Goal: Task Accomplishment & Management: Use online tool/utility

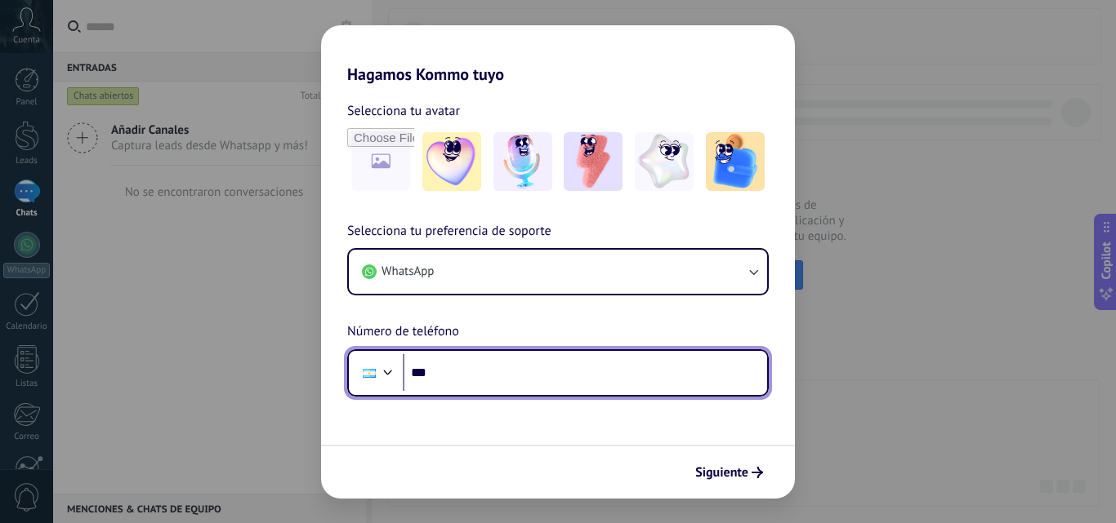
click at [559, 389] on input "***" at bounding box center [585, 373] width 364 height 38
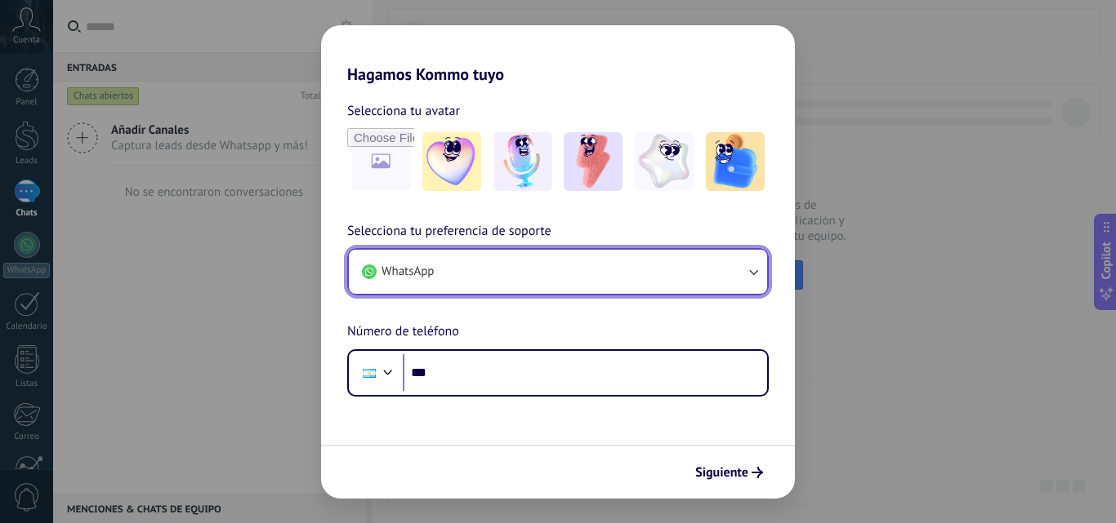
click at [567, 272] on button "WhatsApp" at bounding box center [558, 272] width 418 height 44
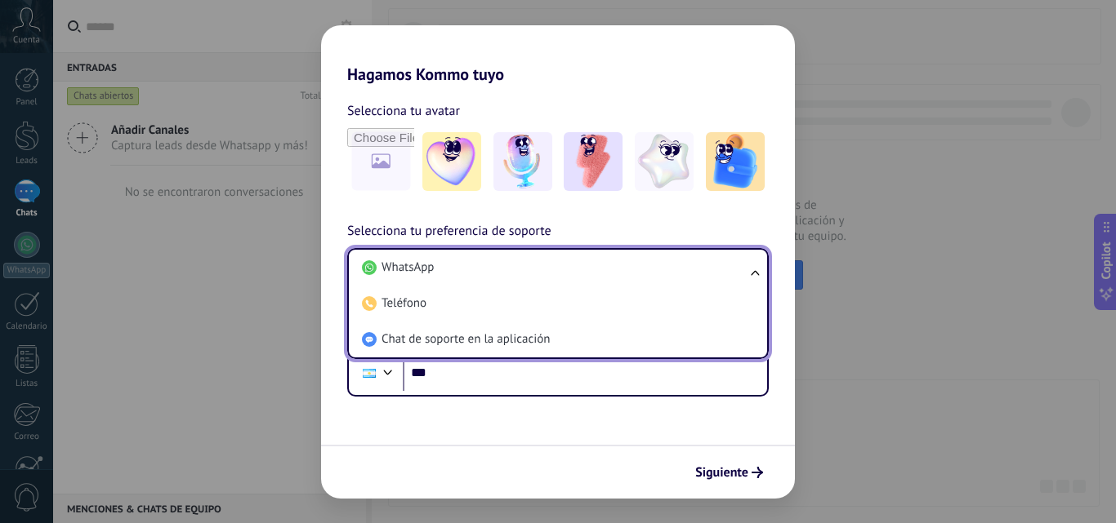
click at [567, 272] on li "WhatsApp" at bounding box center [554, 268] width 399 height 36
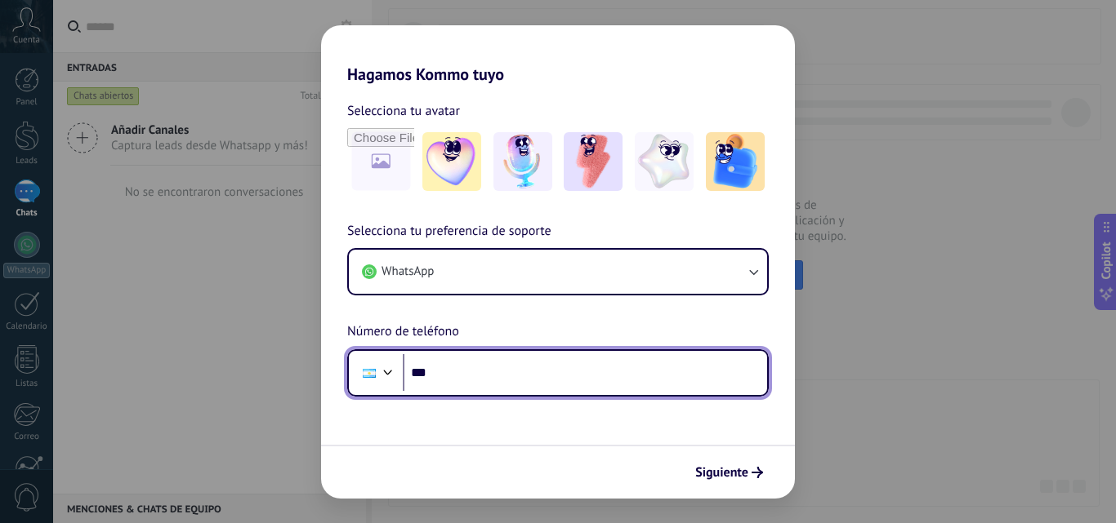
click at [563, 361] on input "***" at bounding box center [585, 373] width 364 height 38
type input "**********"
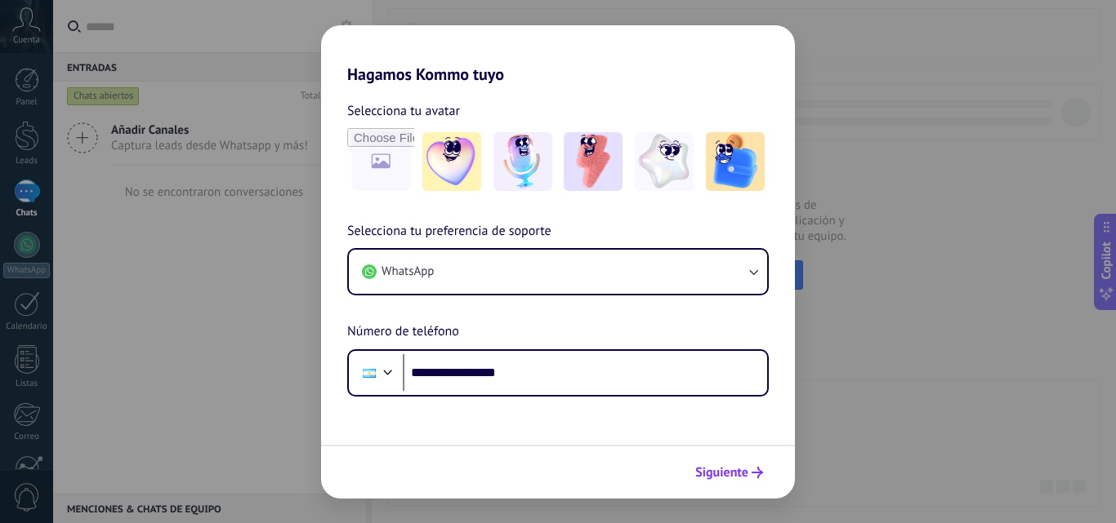
click at [735, 469] on span "Siguiente" at bounding box center [721, 472] width 53 height 11
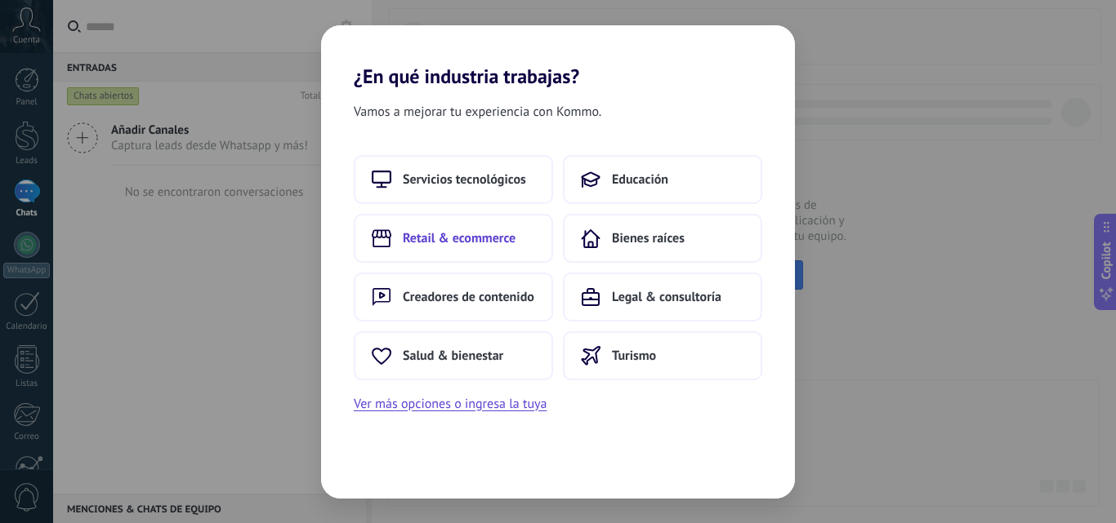
click at [508, 234] on span "Retail & ecommerce" at bounding box center [459, 238] width 113 height 16
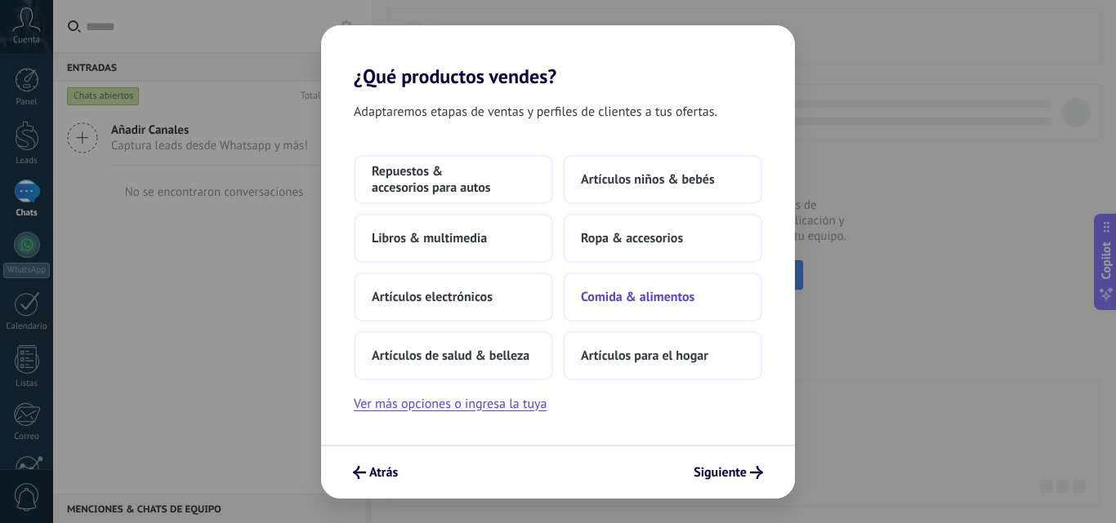
click at [696, 301] on button "Comida & alimentos" at bounding box center [662, 297] width 199 height 49
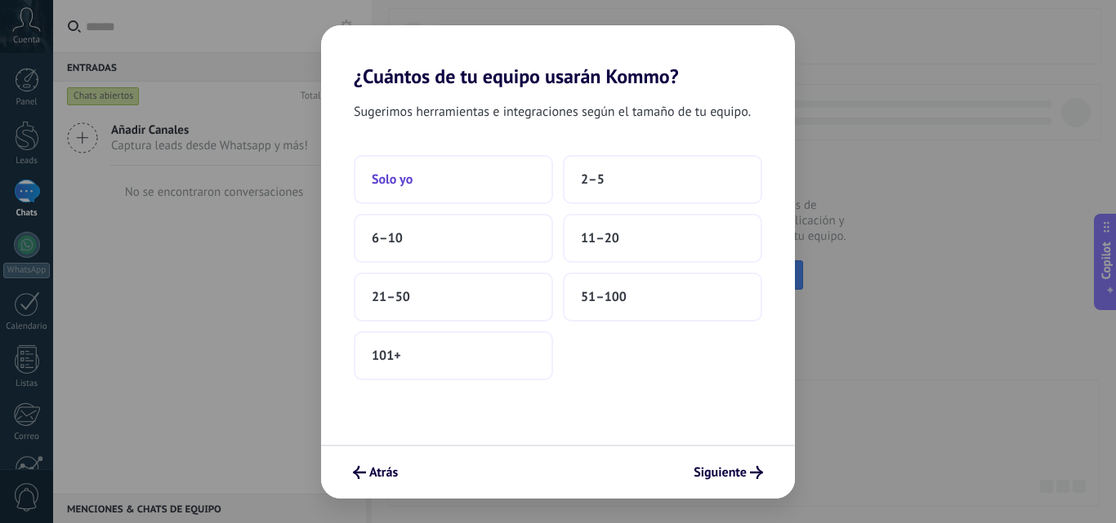
click at [525, 191] on button "Solo yo" at bounding box center [453, 179] width 199 height 49
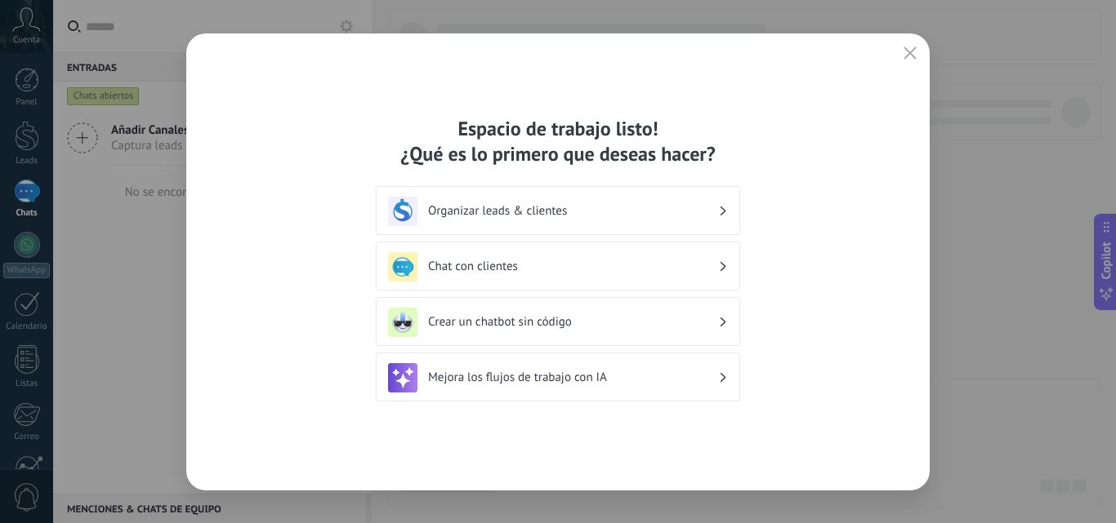
click at [637, 263] on h3 "Chat con clientes" at bounding box center [573, 267] width 290 height 16
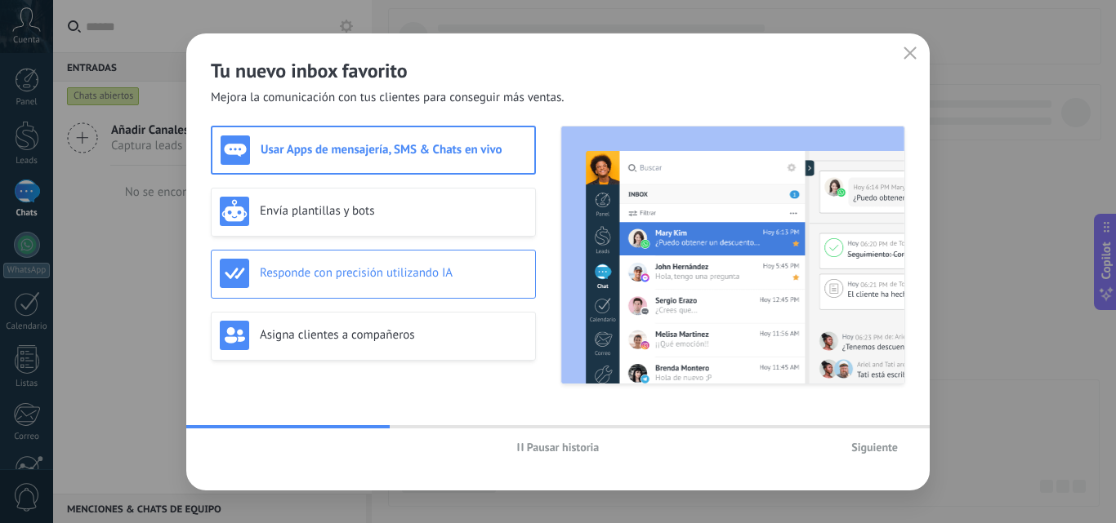
click at [443, 278] on h3 "Responde con precisión utilizando IA" at bounding box center [393, 273] width 267 height 16
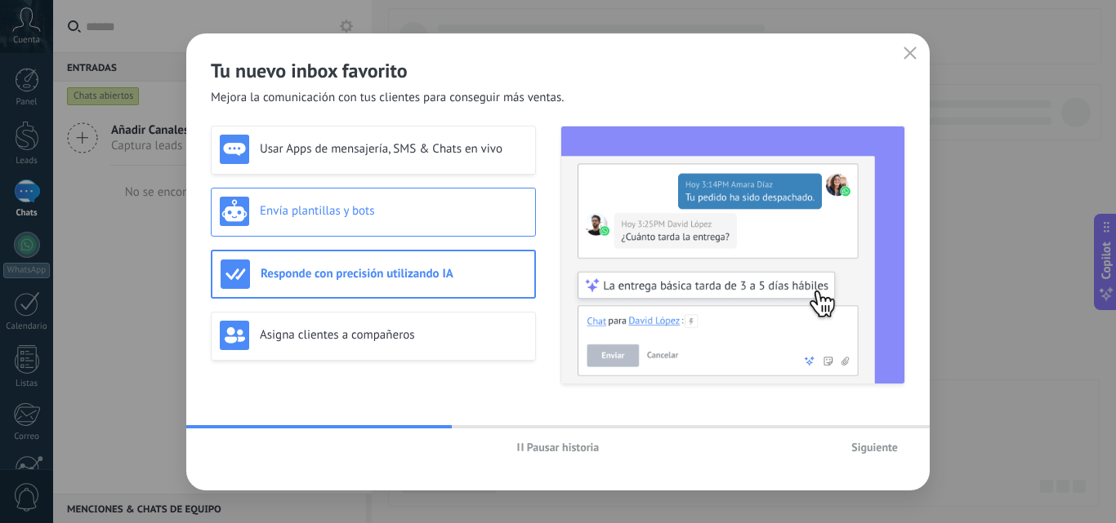
click at [460, 210] on h3 "Envía plantillas y bots" at bounding box center [393, 211] width 267 height 16
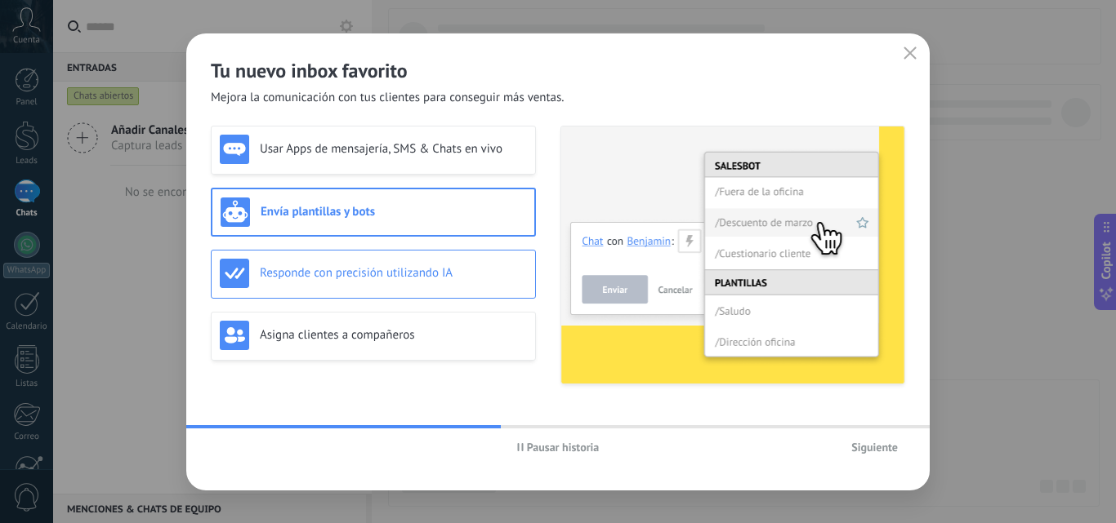
click at [471, 274] on h3 "Responde con precisión utilizando IA" at bounding box center [393, 273] width 267 height 16
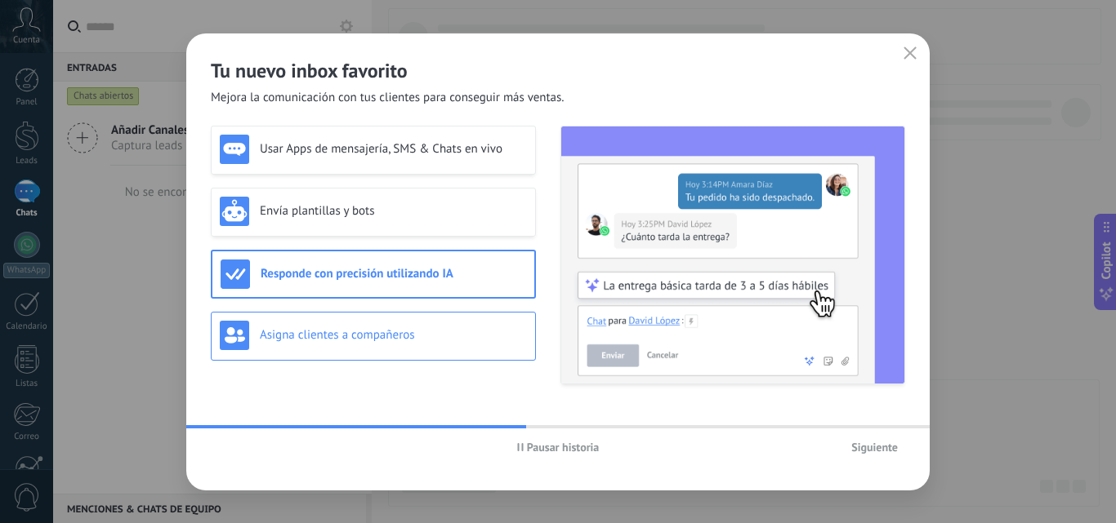
click at [470, 335] on h3 "Asigna clientes a compañeros" at bounding box center [393, 335] width 267 height 16
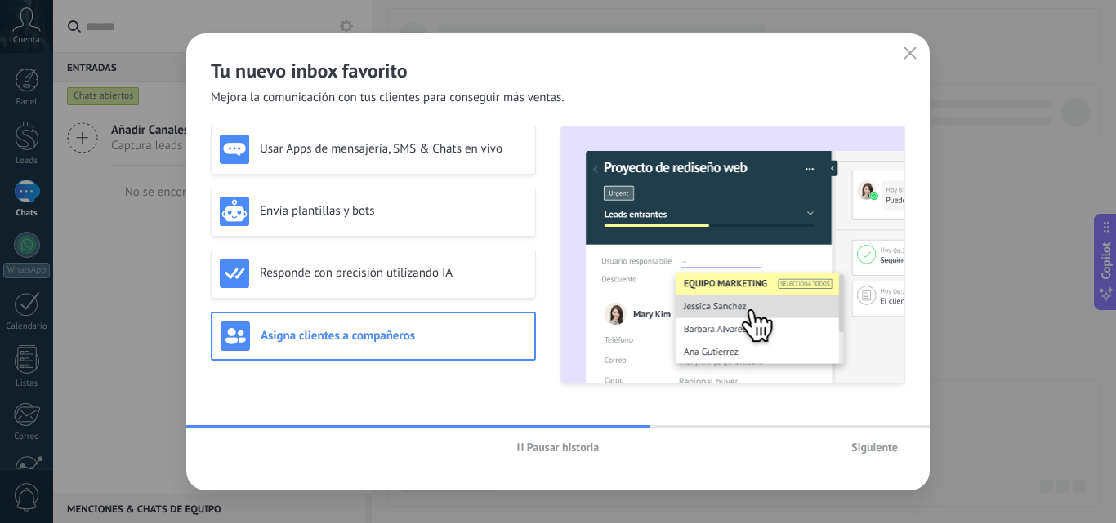
click at [528, 449] on span "Pausar historia" at bounding box center [563, 447] width 73 height 11
click at [465, 276] on h3 "Responde con precisión utilizando IA" at bounding box center [393, 273] width 267 height 16
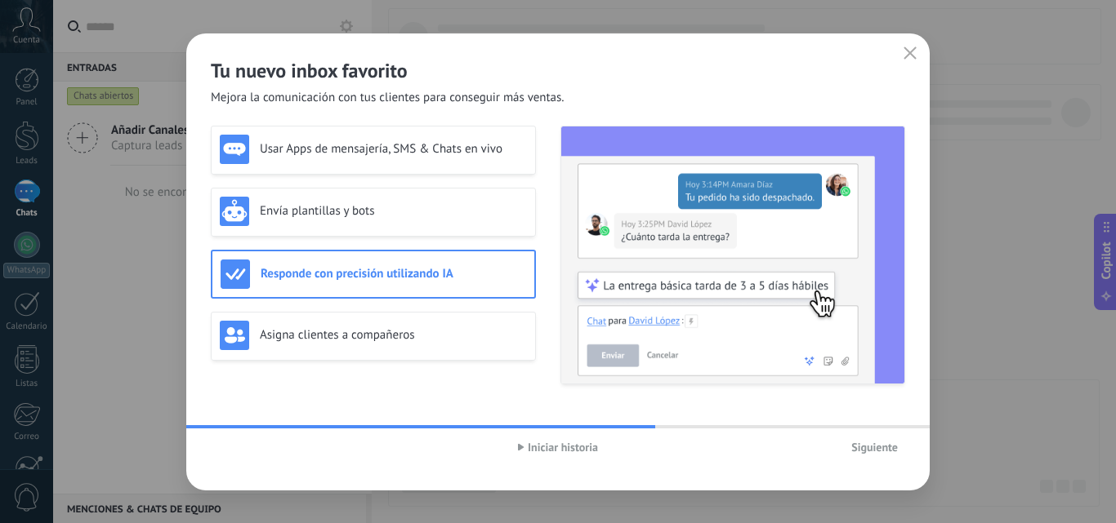
click at [875, 446] on span "Siguiente" at bounding box center [874, 447] width 47 height 11
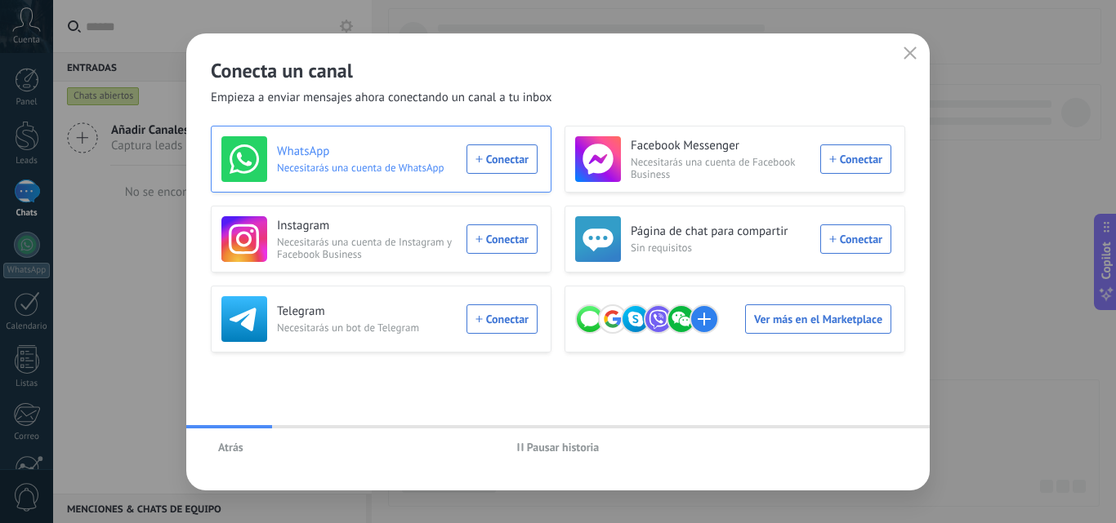
click at [500, 160] on div "WhatsApp Necesitarás una cuenta de WhatsApp Conectar" at bounding box center [379, 159] width 316 height 46
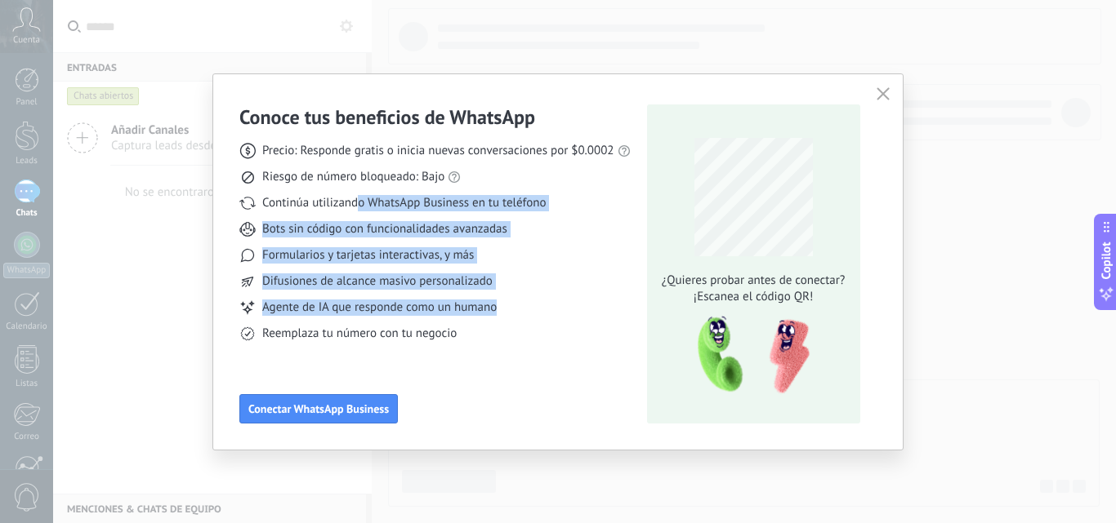
drag, startPoint x: 361, startPoint y: 208, endPoint x: 531, endPoint y: 310, distance: 198.2
click at [532, 304] on div "Precio: Responde gratis o inicia nuevas conversaciones por $0.0002 Riesgo de nú…" at bounding box center [434, 236] width 391 height 212
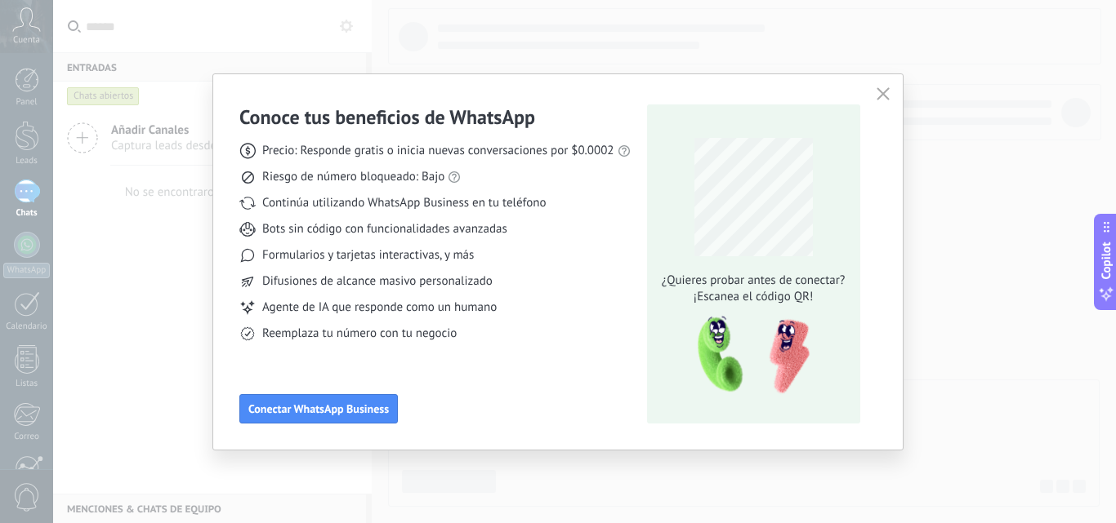
click at [459, 340] on div "Reemplaza tu número con tu negocio" at bounding box center [434, 334] width 391 height 16
click at [866, 91] on div "Conoce tus beneficios de WhatsApp Precio: Responde gratis o inicia nuevas conve…" at bounding box center [557, 262] width 689 height 376
click at [876, 93] on icon "button" at bounding box center [882, 93] width 13 height 13
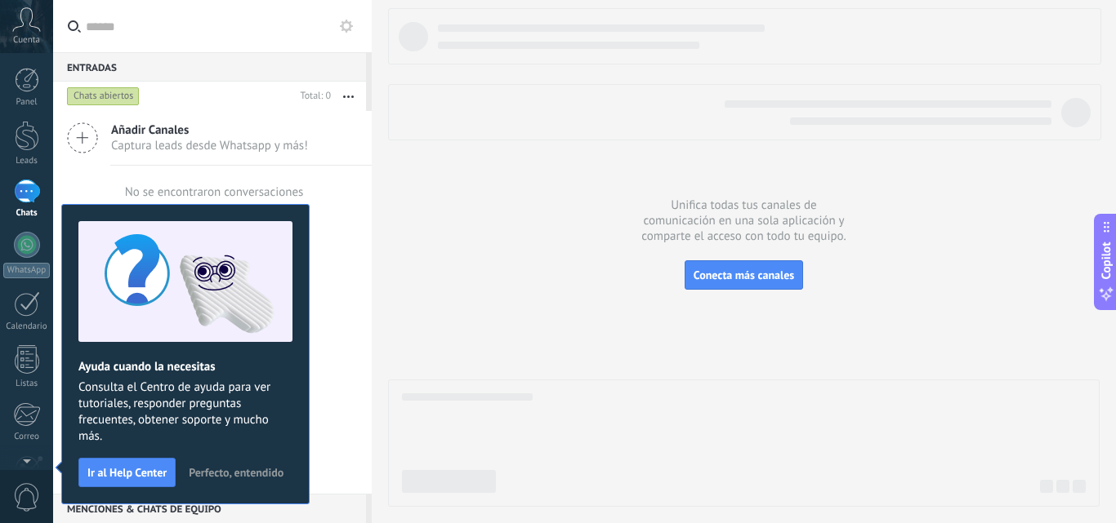
drag, startPoint x: 180, startPoint y: 127, endPoint x: 520, endPoint y: 184, distance: 344.5
click at [315, 152] on div "Añadir Canales Captura leads desde Whatsapp y más!" at bounding box center [212, 138] width 318 height 55
click at [746, 275] on span "Conecta más canales" at bounding box center [743, 275] width 100 height 15
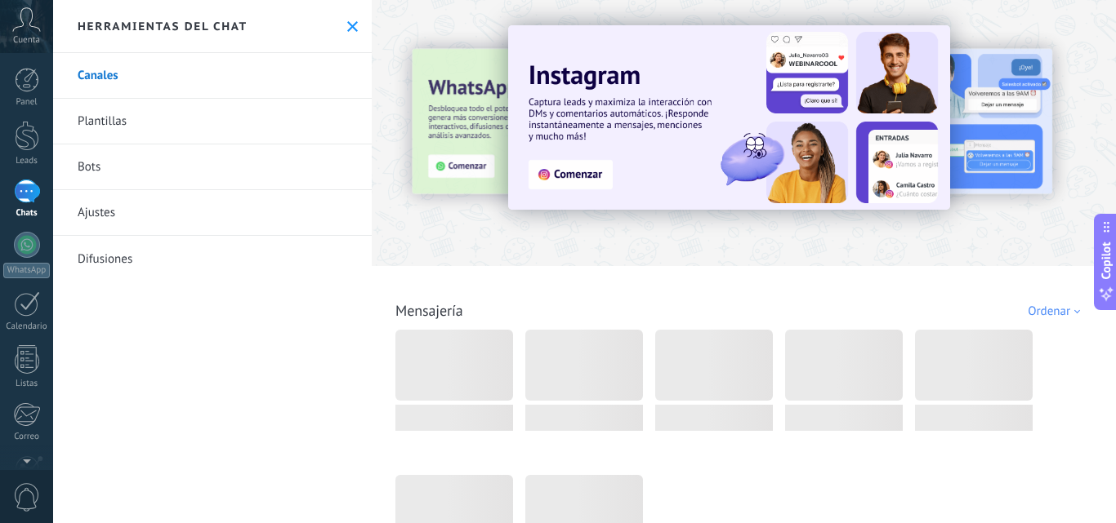
scroll to position [82, 0]
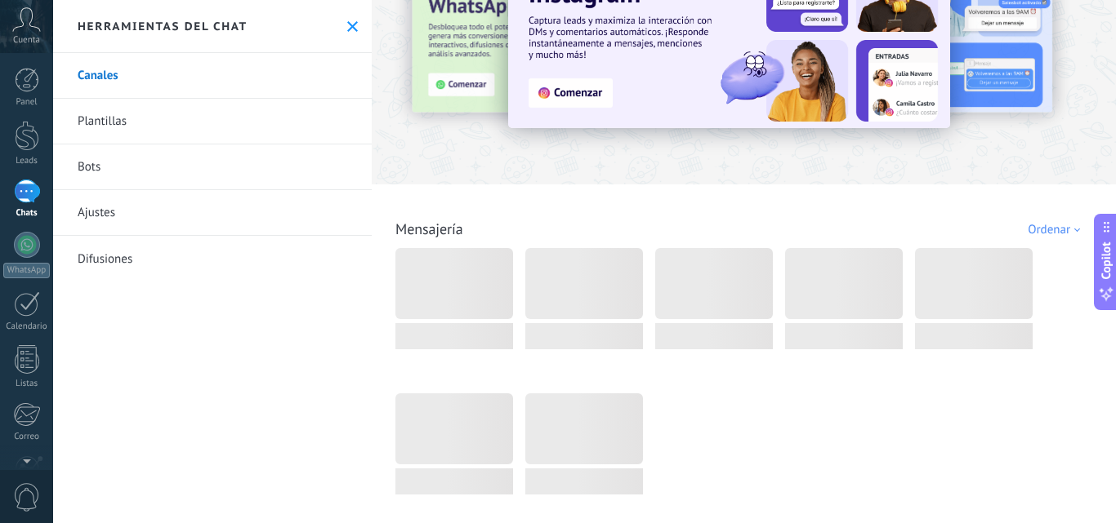
click at [566, 88] on img at bounding box center [729, 36] width 442 height 185
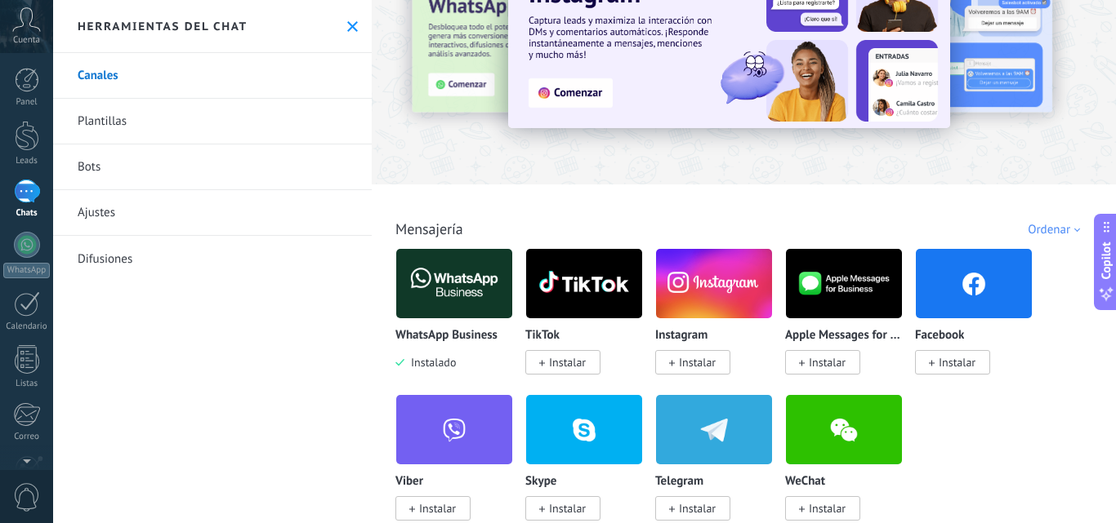
click at [710, 363] on span "Instalar" at bounding box center [697, 362] width 37 height 15
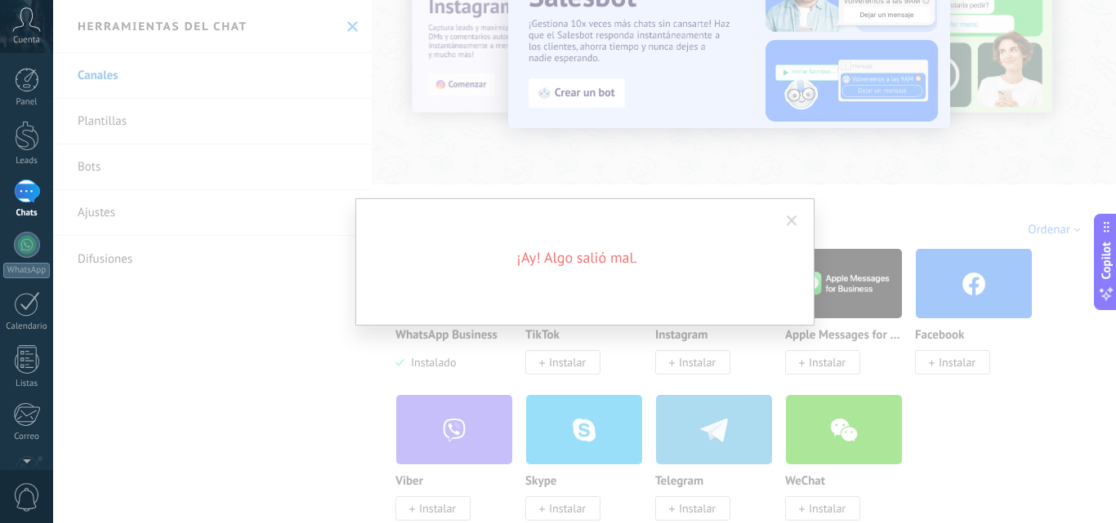
click at [612, 262] on h2 "¡Ay! Algo salió mal." at bounding box center [577, 258] width 392 height 20
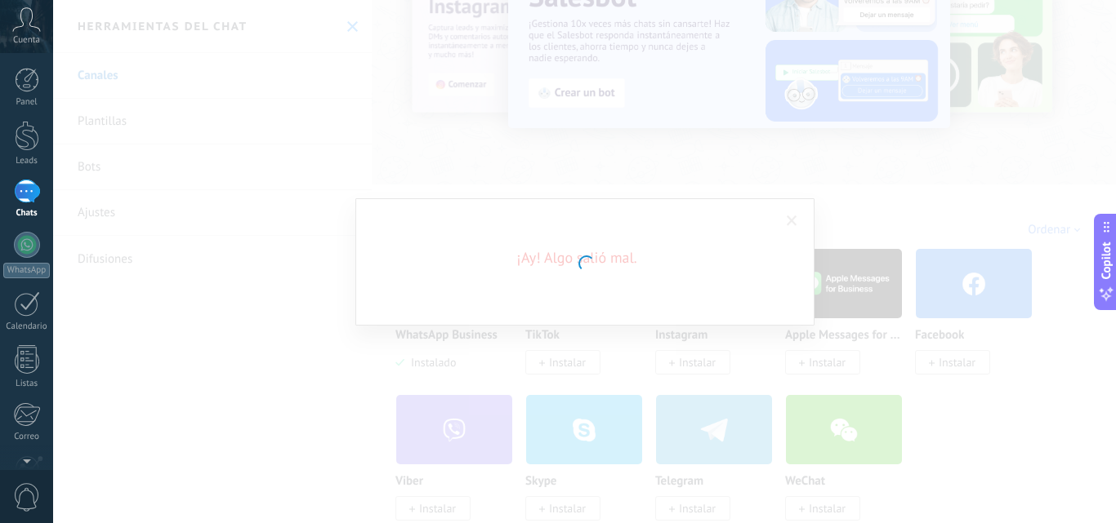
click at [792, 222] on div "Instagram Obtén leads de Instagram y mantente conectado sin salir de Kommo Inst…" at bounding box center [584, 261] width 1062 height 523
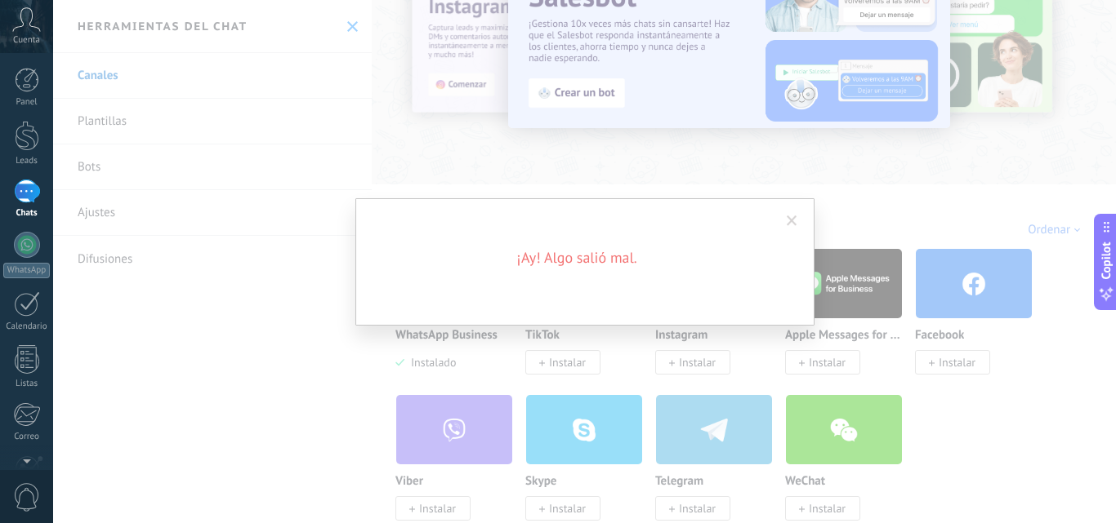
click at [791, 224] on span at bounding box center [791, 221] width 11 height 11
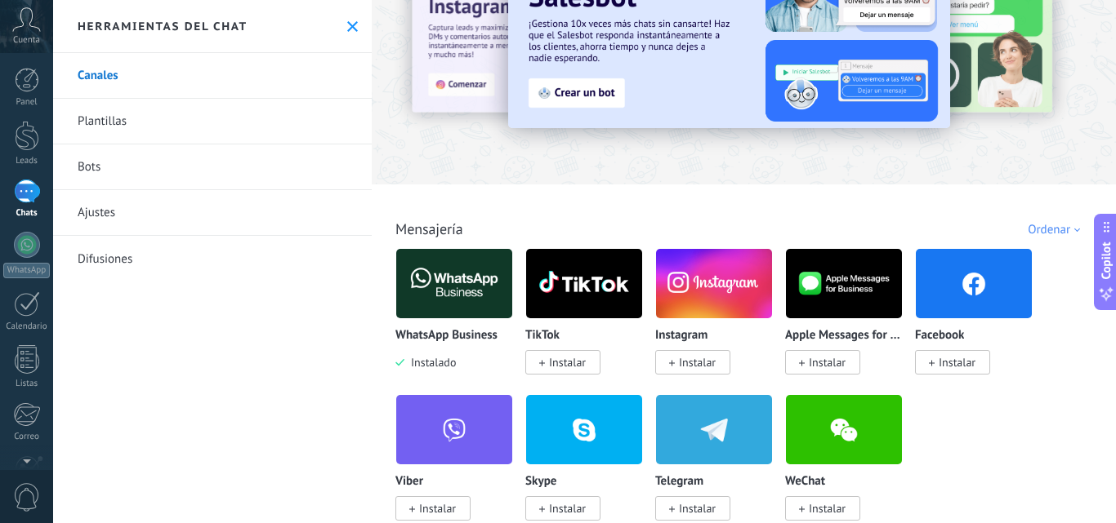
click at [701, 361] on span "Instalar" at bounding box center [697, 362] width 37 height 15
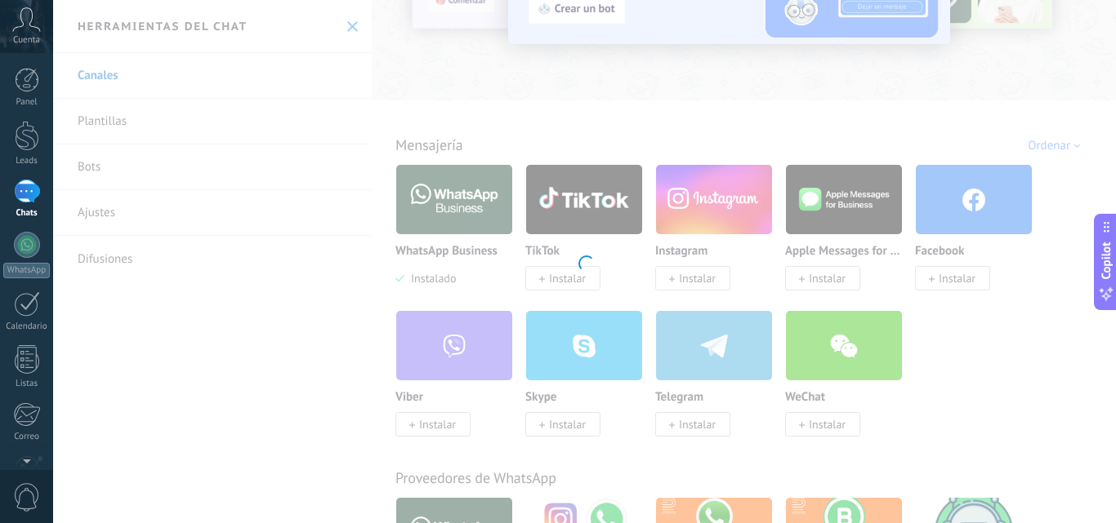
scroll to position [245, 0]
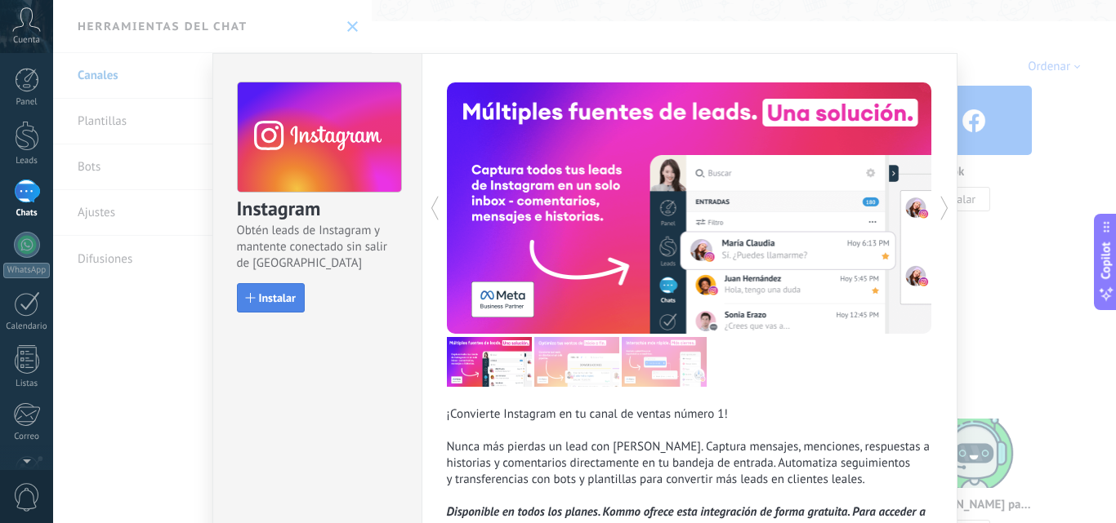
click at [286, 299] on span "Instalar" at bounding box center [277, 297] width 37 height 11
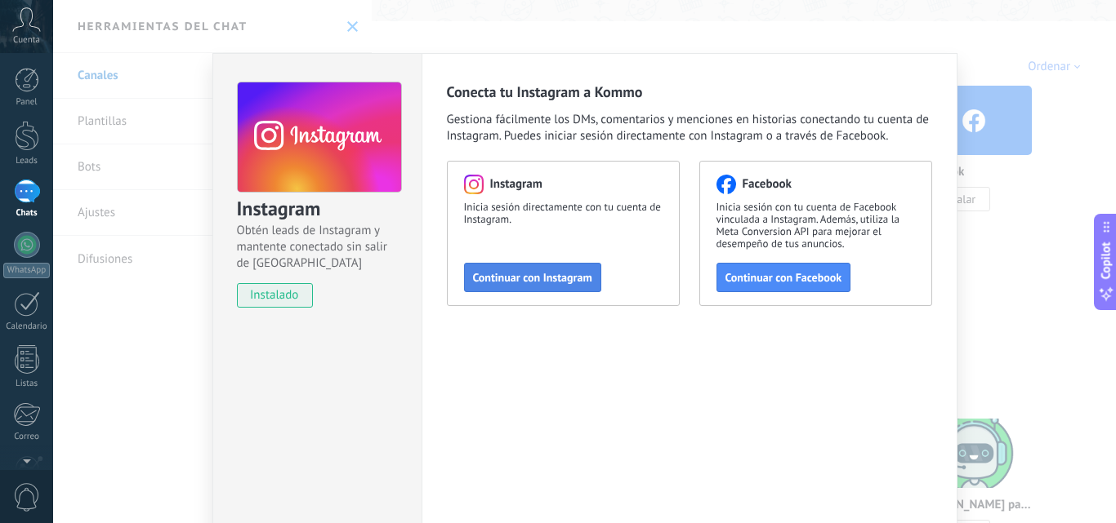
click at [545, 283] on span "Continuar con Instagram" at bounding box center [532, 277] width 119 height 11
click at [491, 276] on span "Continuar con Instagram" at bounding box center [532, 277] width 119 height 11
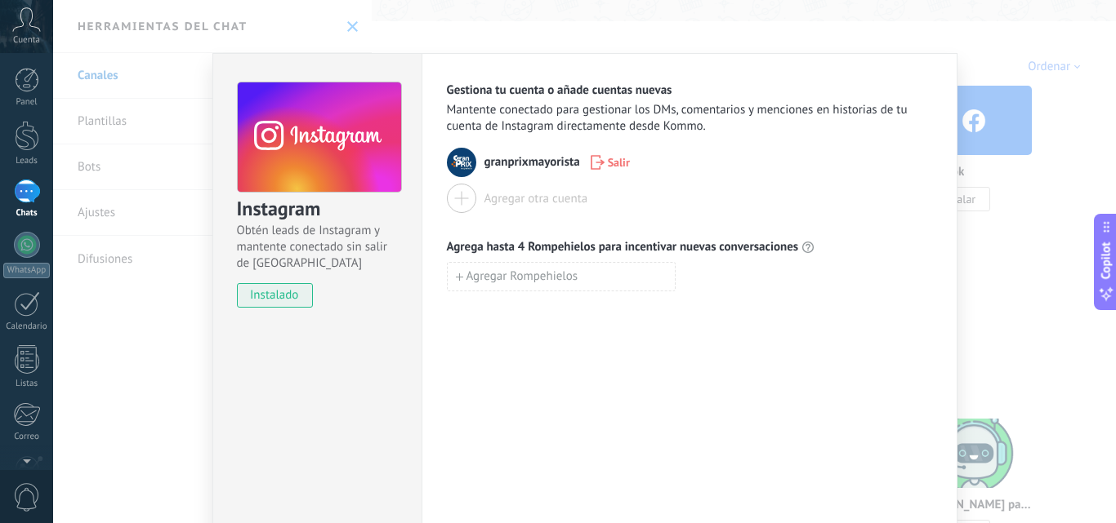
click at [1068, 338] on div "Instagram Obtén leads de Instagram y mantente conectado sin salir de Kommo inst…" at bounding box center [584, 261] width 1062 height 523
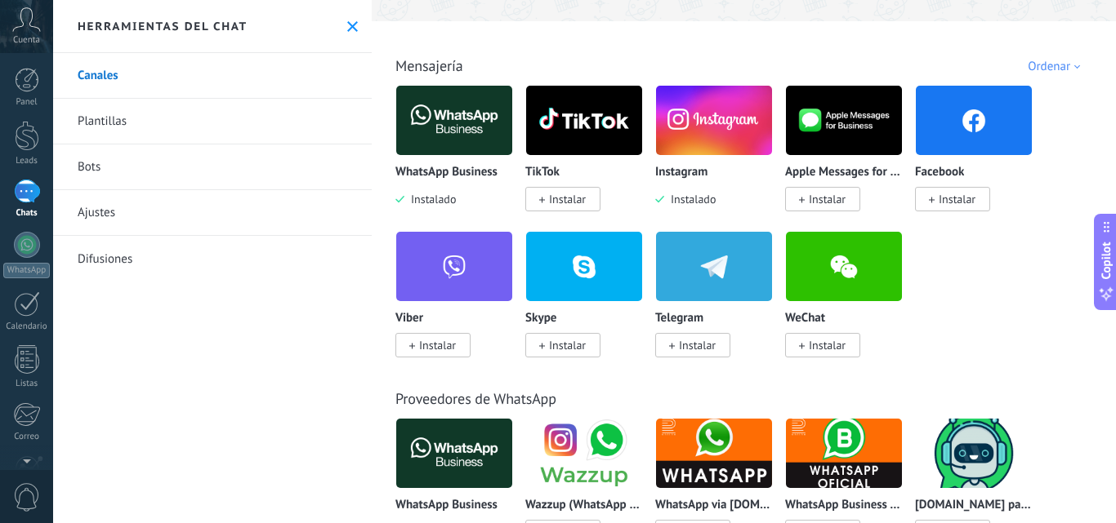
click at [114, 122] on link "Plantillas" at bounding box center [212, 122] width 318 height 46
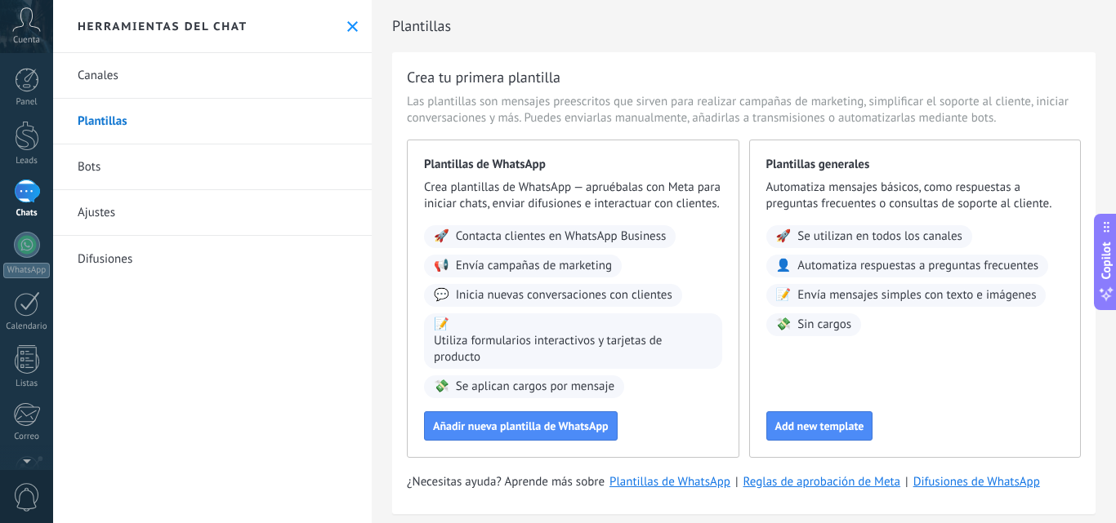
scroll to position [42, 0]
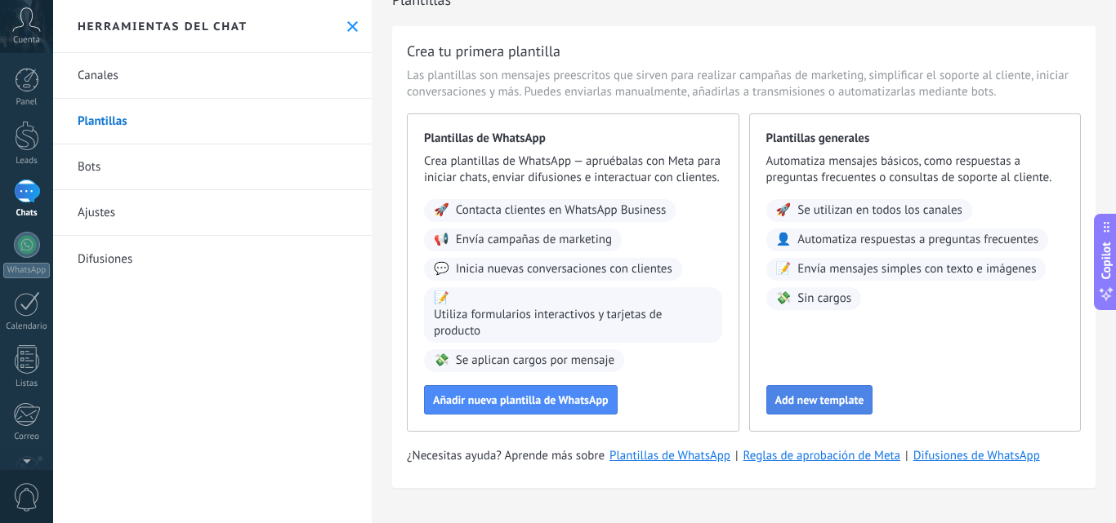
click at [844, 409] on button "Add new template" at bounding box center [819, 399] width 107 height 29
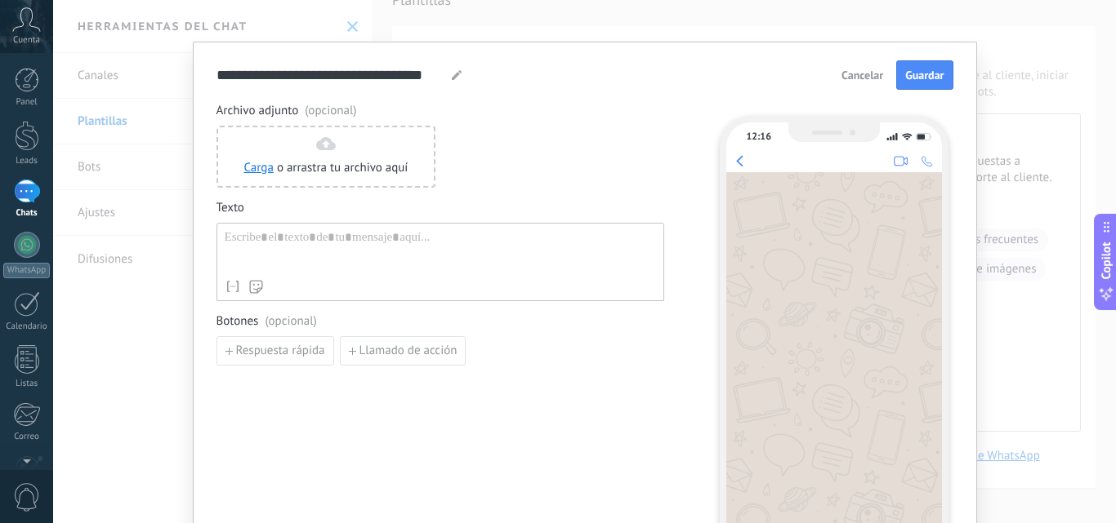
scroll to position [0, 0]
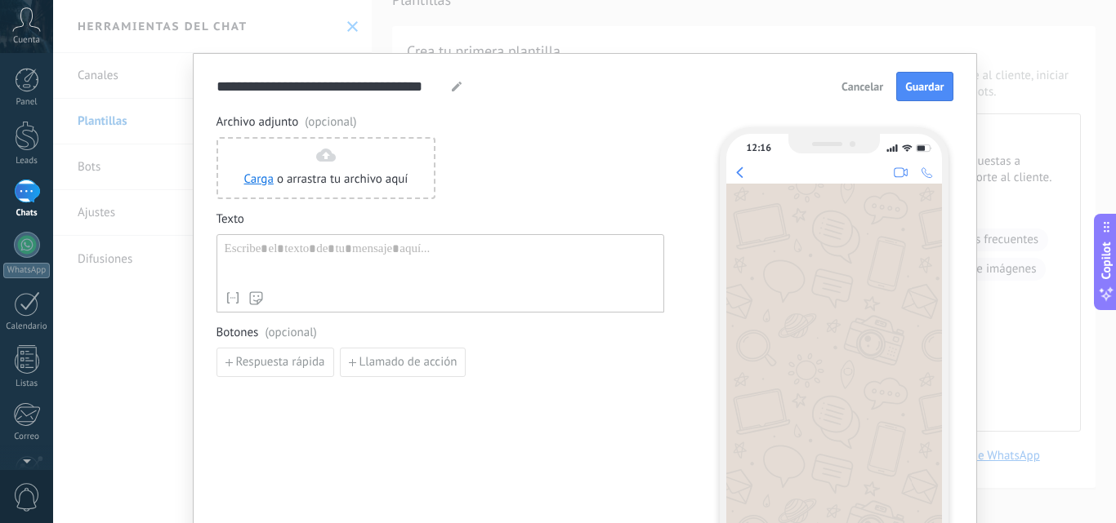
click at [865, 96] on button "Cancelar" at bounding box center [862, 86] width 56 height 24
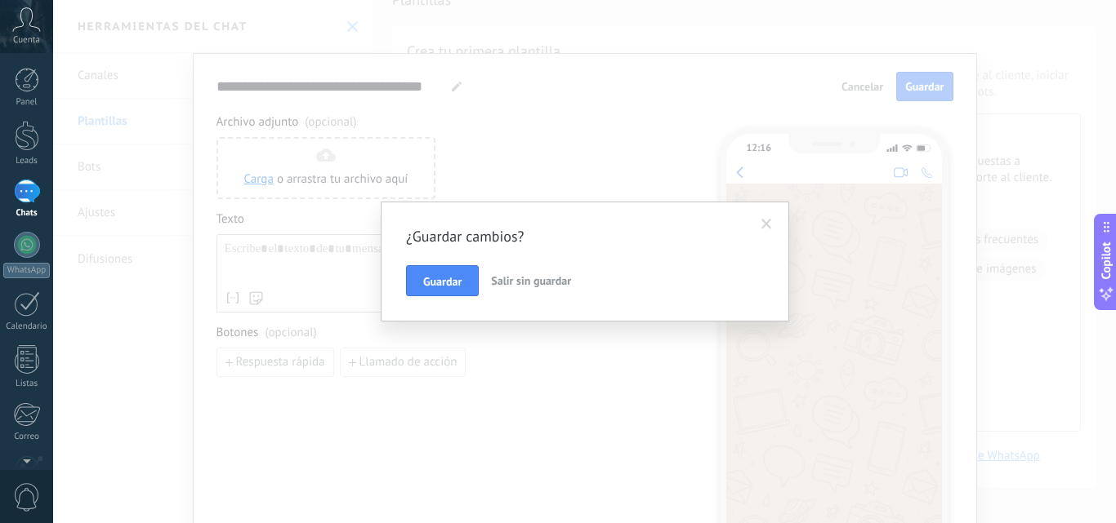
click at [535, 286] on span "Salir sin guardar" at bounding box center [531, 281] width 80 height 15
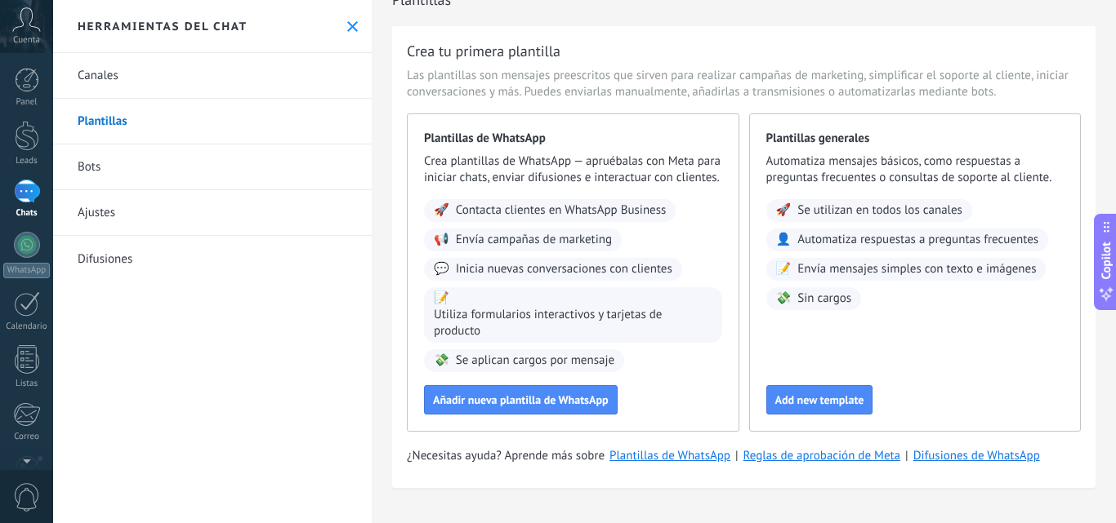
click at [93, 183] on link "Bots" at bounding box center [212, 168] width 318 height 46
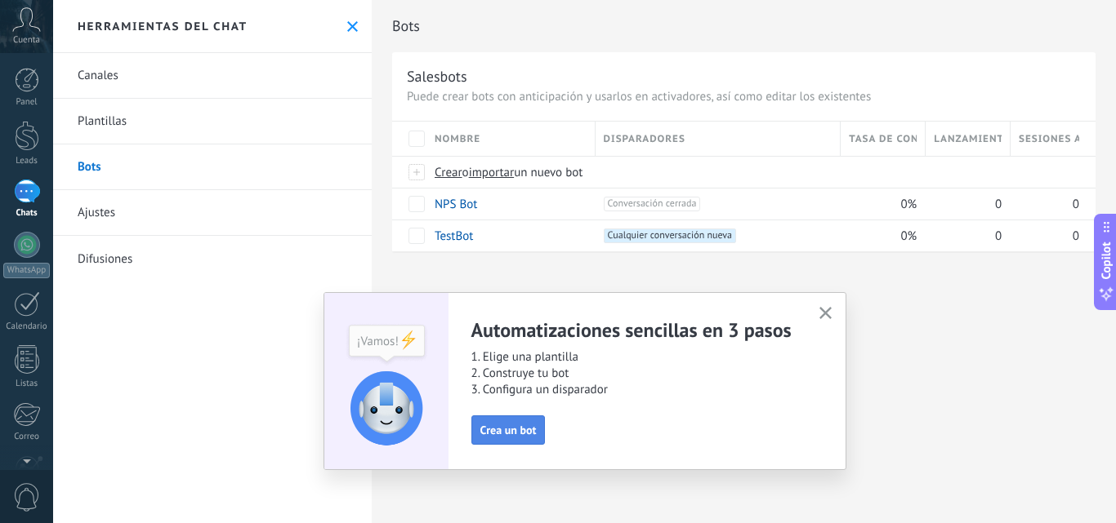
click at [532, 432] on span "Crea un bot" at bounding box center [508, 430] width 56 height 11
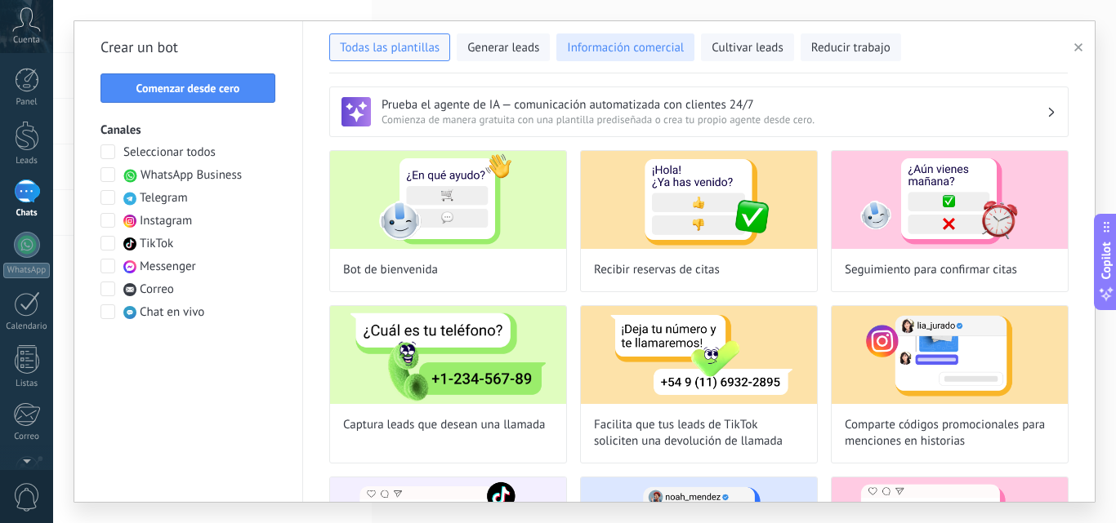
click at [597, 50] on span "Información comercial" at bounding box center [625, 48] width 117 height 16
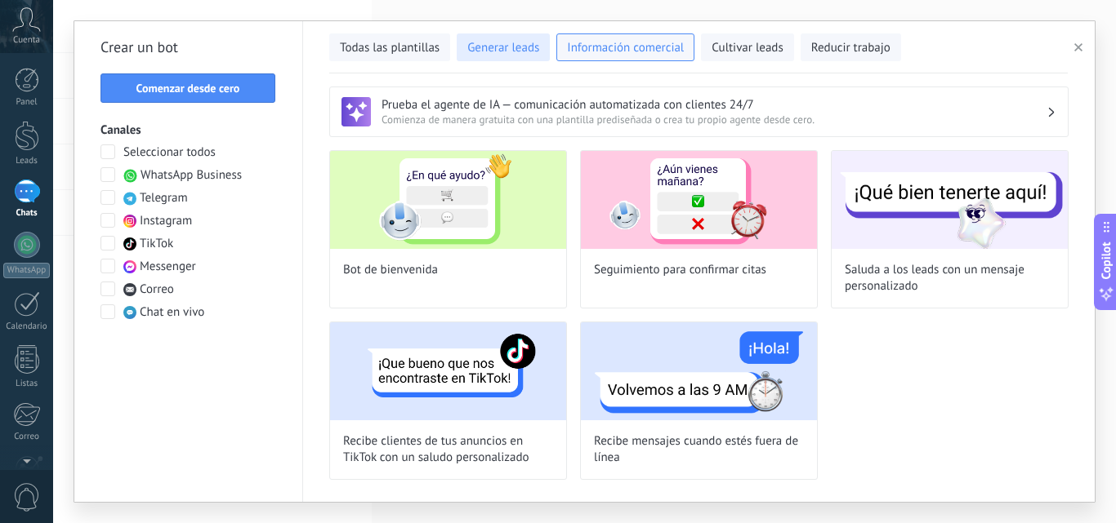
click at [528, 46] on span "Generar leads" at bounding box center [503, 48] width 72 height 16
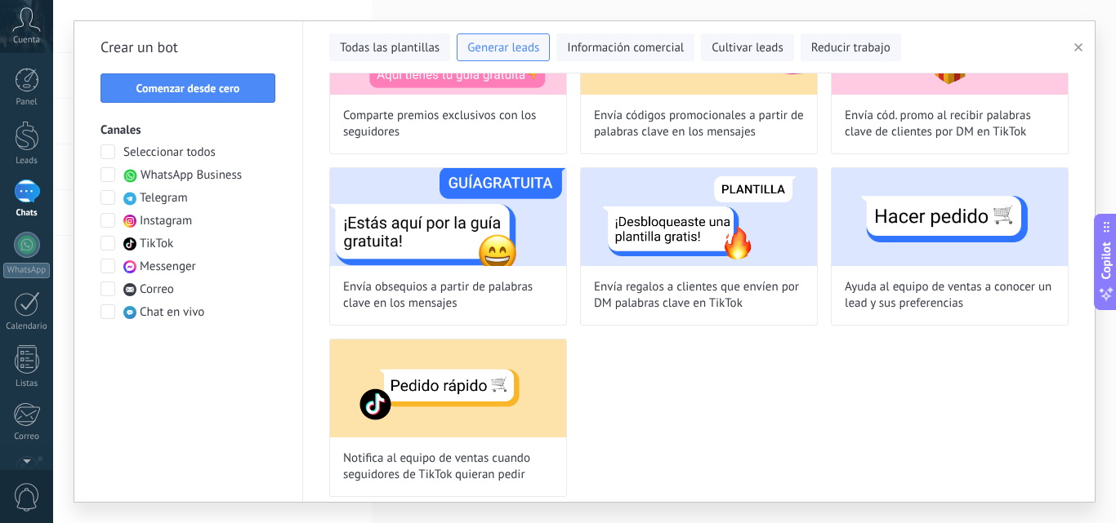
scroll to position [505, 0]
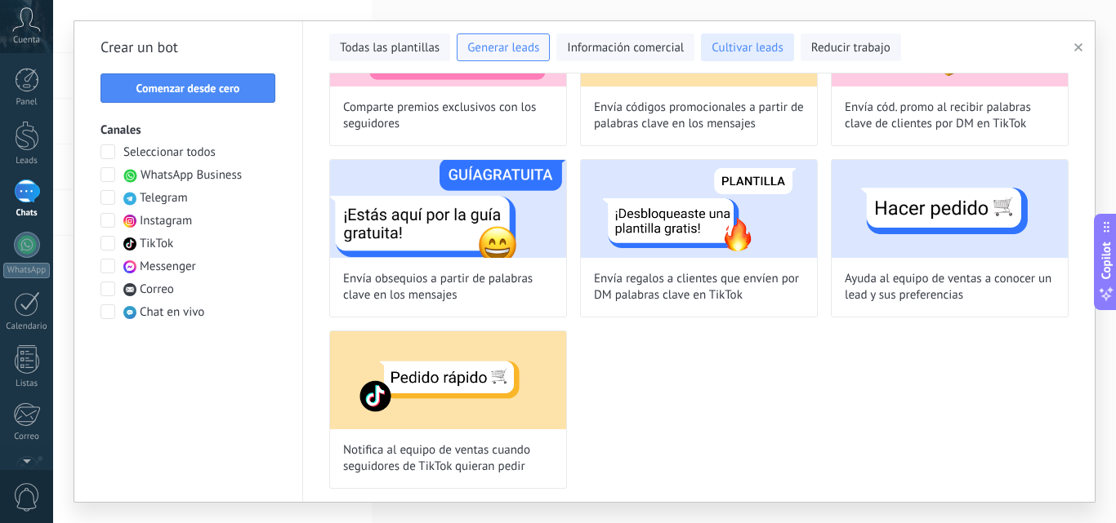
click at [764, 38] on button "Cultivar leads" at bounding box center [747, 47] width 92 height 28
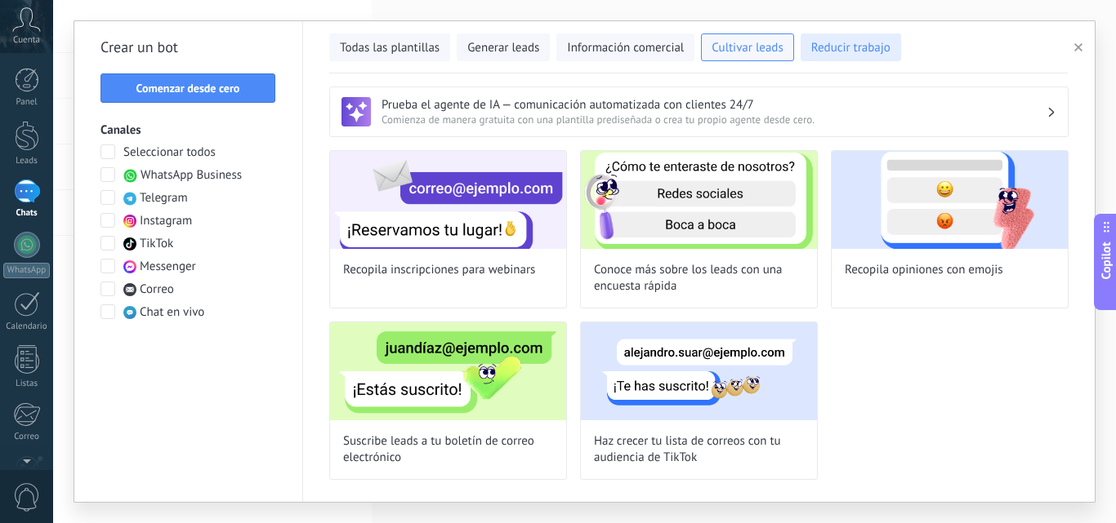
scroll to position [0, 0]
click at [843, 38] on button "Reducir trabajo" at bounding box center [850, 47] width 100 height 28
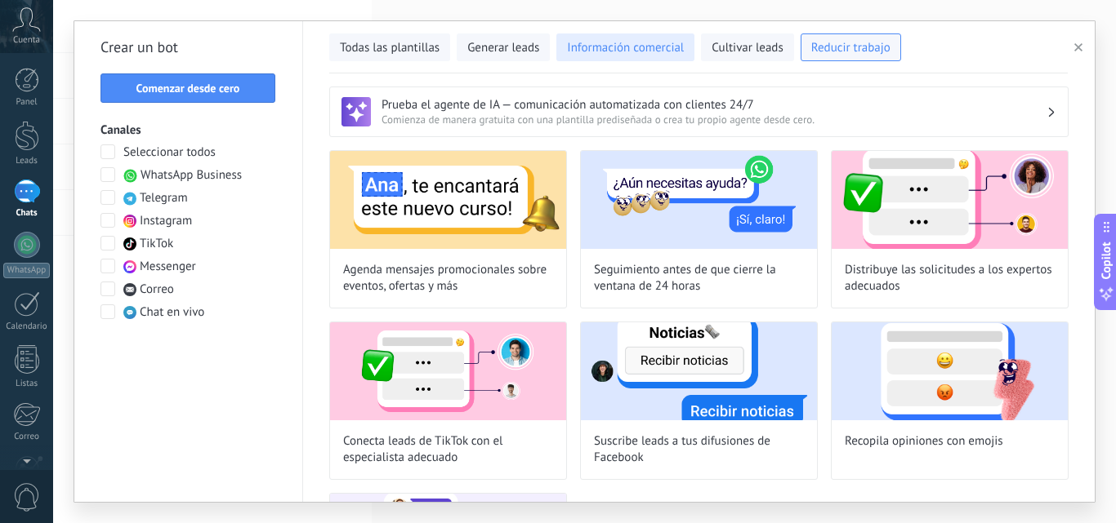
click at [645, 44] on span "Información comercial" at bounding box center [625, 48] width 117 height 16
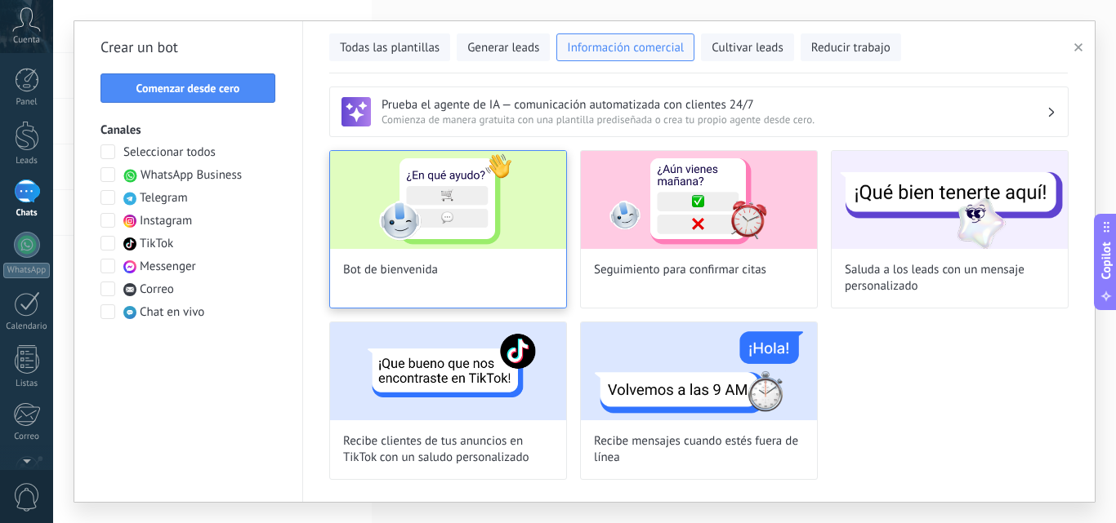
click at [510, 227] on img at bounding box center [448, 200] width 236 height 98
type input "**********"
